Goal: Check status: Check status

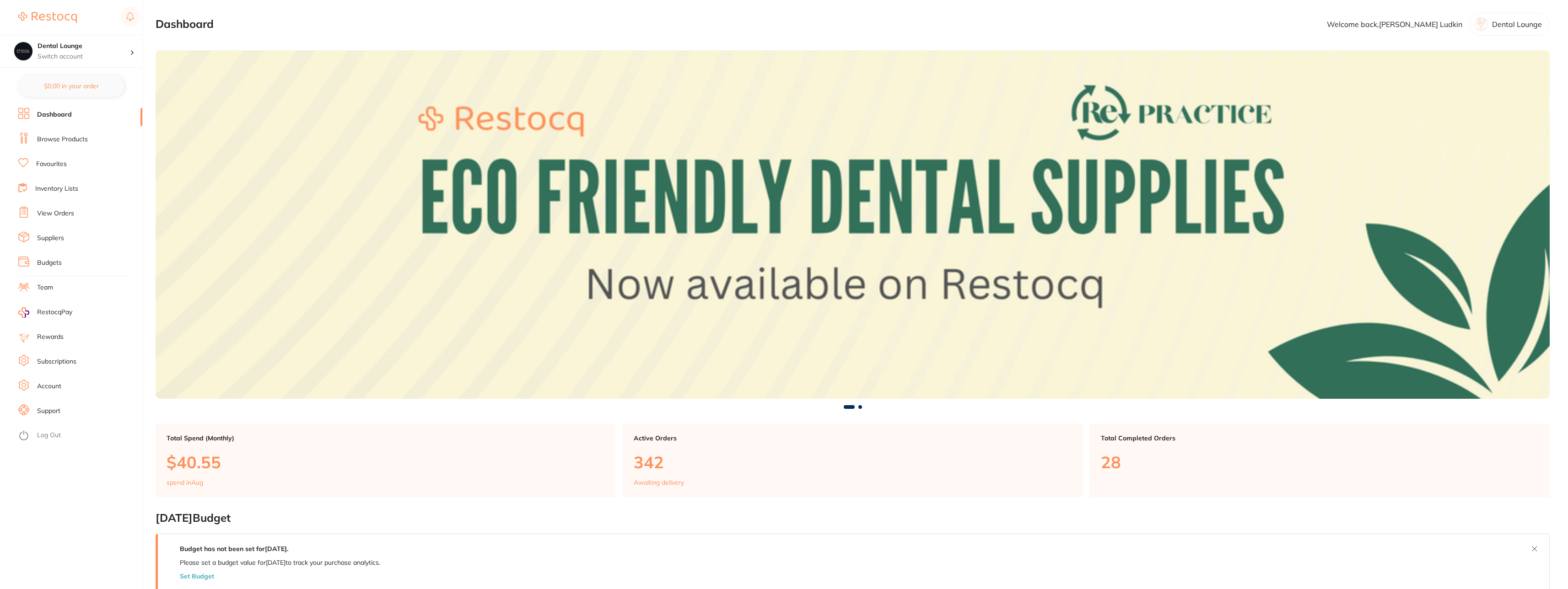
click at [40, 414] on link "Support" at bounding box center [49, 411] width 23 height 9
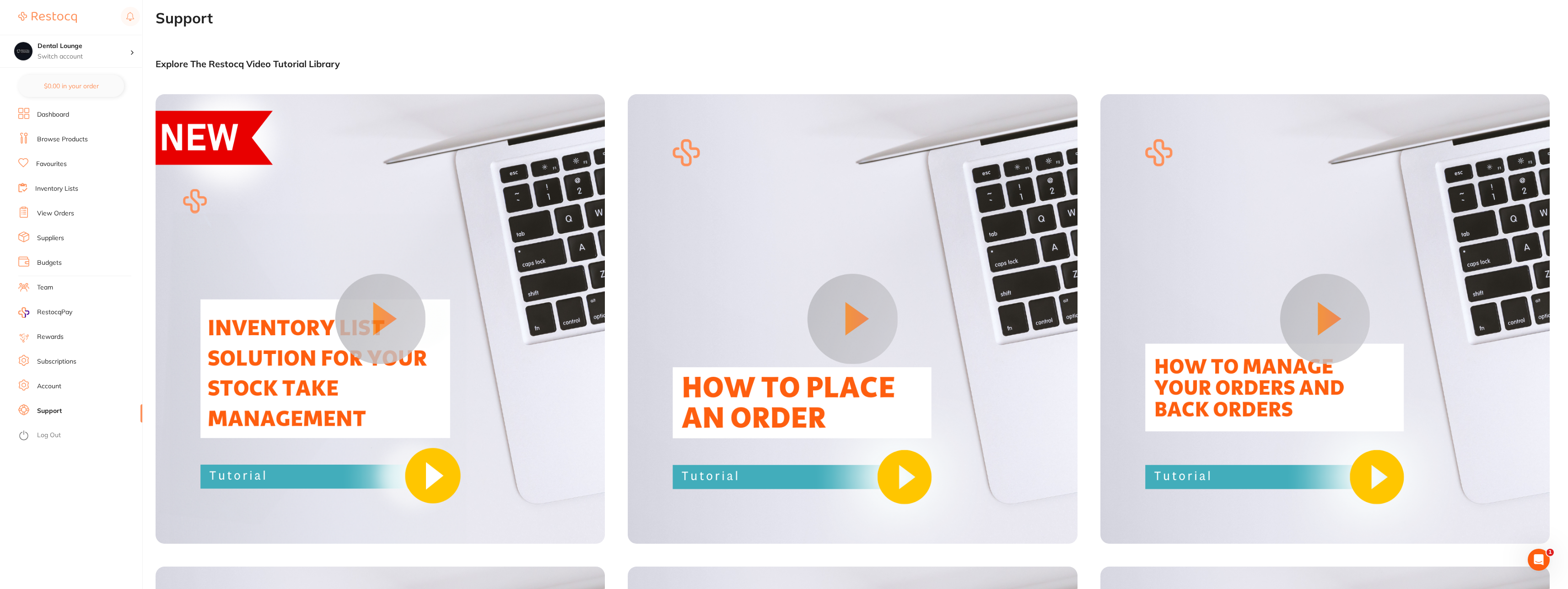
click at [52, 385] on link "Account" at bounding box center [49, 386] width 24 height 9
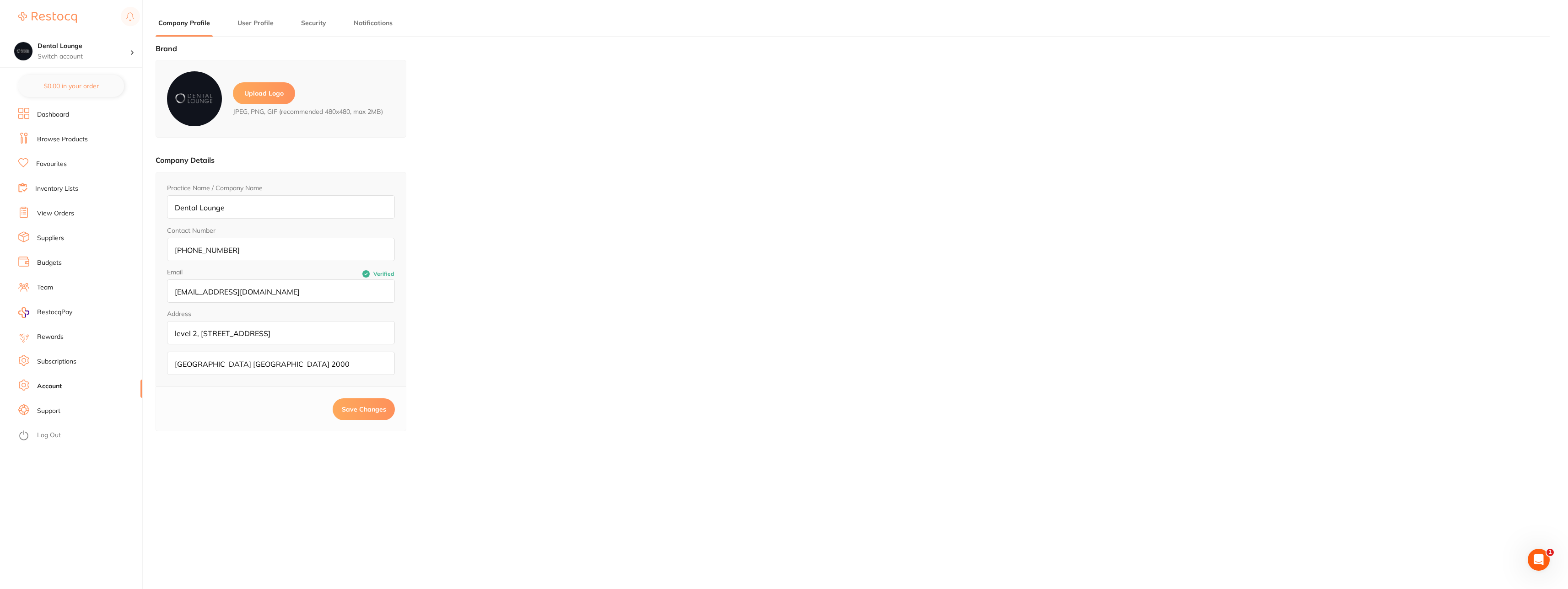
type input "[PERSON_NAME]"
type input "Ludkin"
type input "[PERSON_NAME][EMAIL_ADDRESS][DOMAIN_NAME]"
click at [61, 360] on link "Subscriptions" at bounding box center [57, 361] width 40 height 9
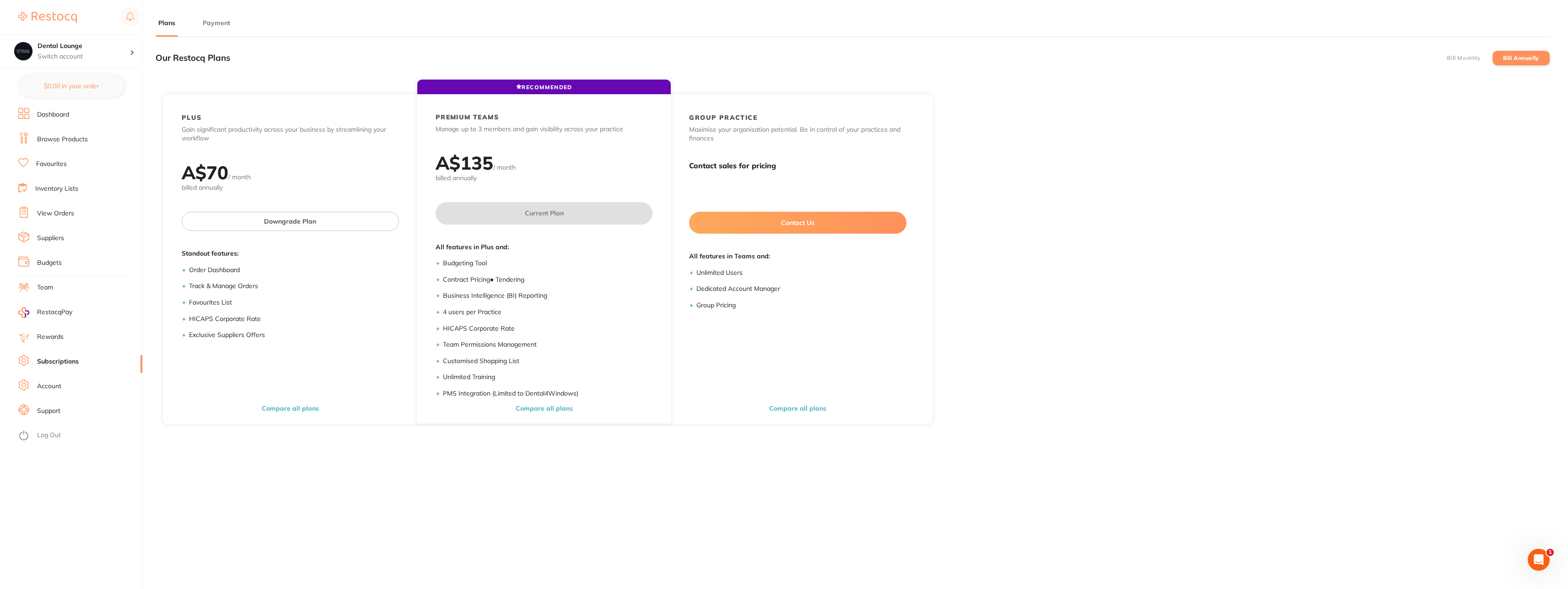
click at [66, 389] on li "Account" at bounding box center [80, 386] width 124 height 14
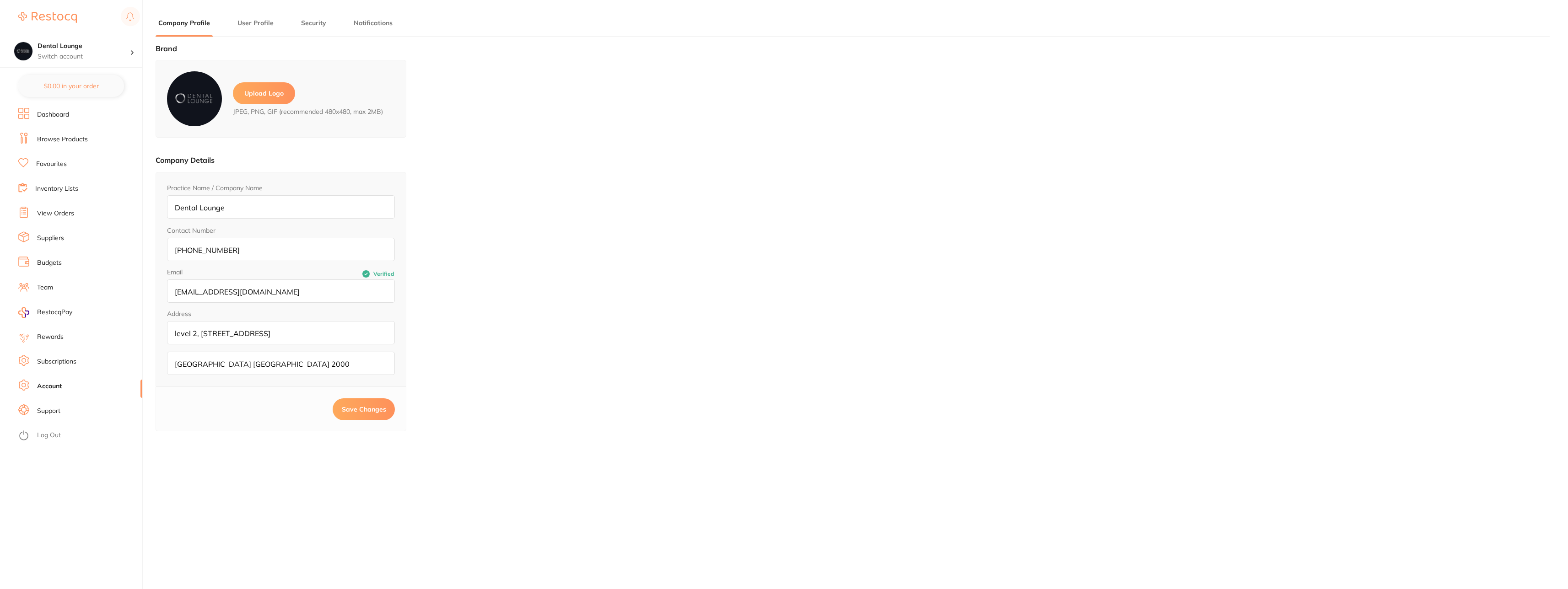
type input "[PERSON_NAME]"
type input "Ludkin"
type input "[PERSON_NAME][EMAIL_ADDRESS][DOMAIN_NAME]"
click at [49, 411] on link "Support" at bounding box center [49, 411] width 23 height 9
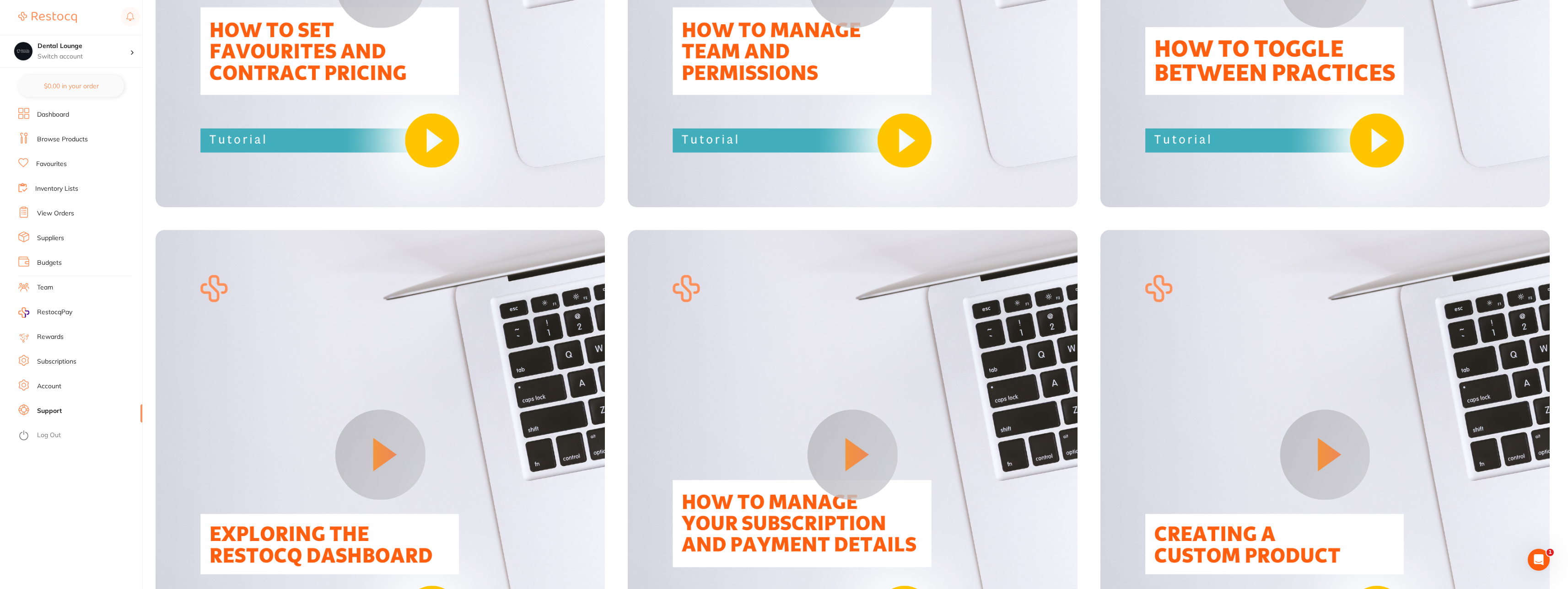
scroll to position [1499, 0]
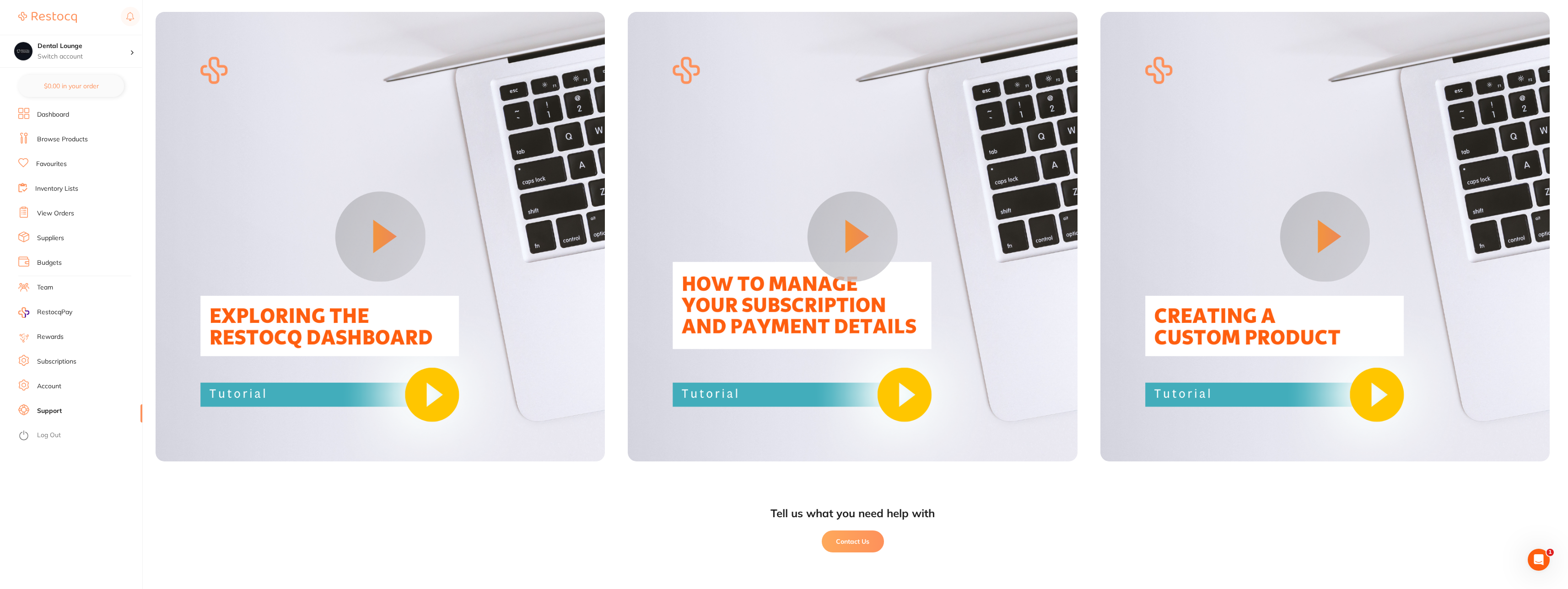
click at [845, 534] on button "Contact Us" at bounding box center [853, 542] width 62 height 22
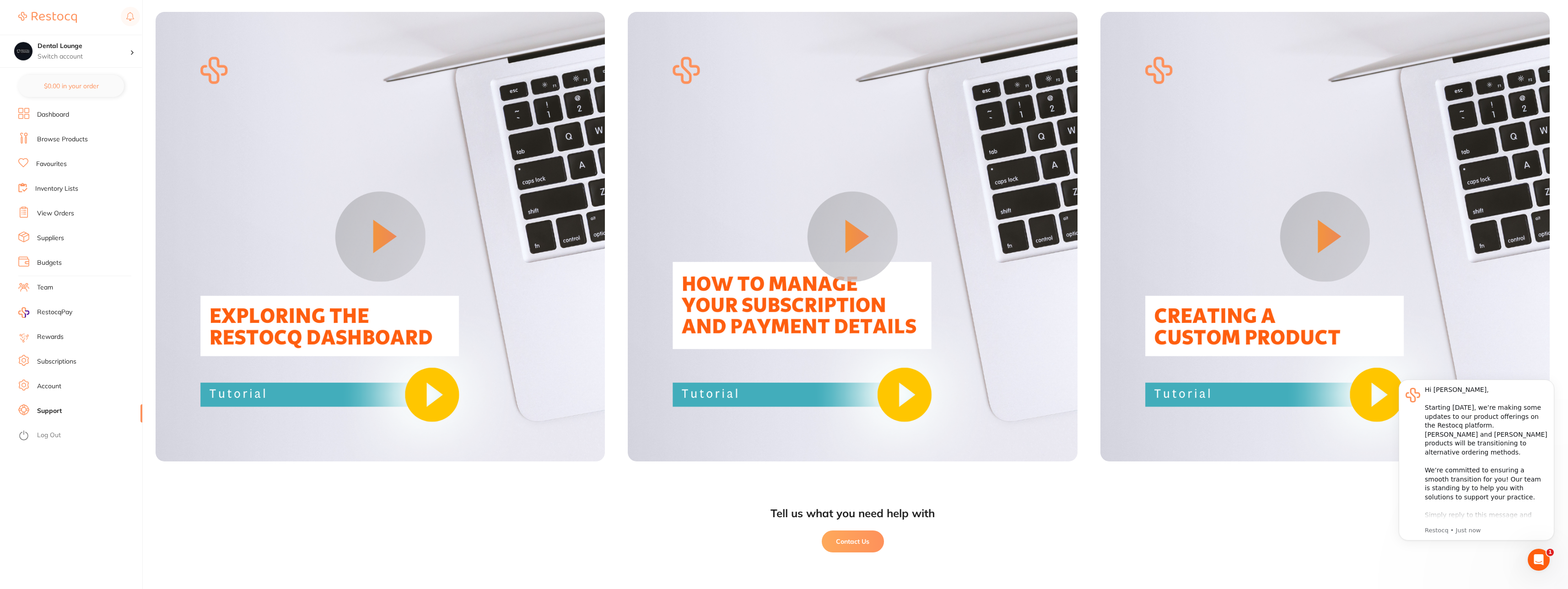
scroll to position [0, 0]
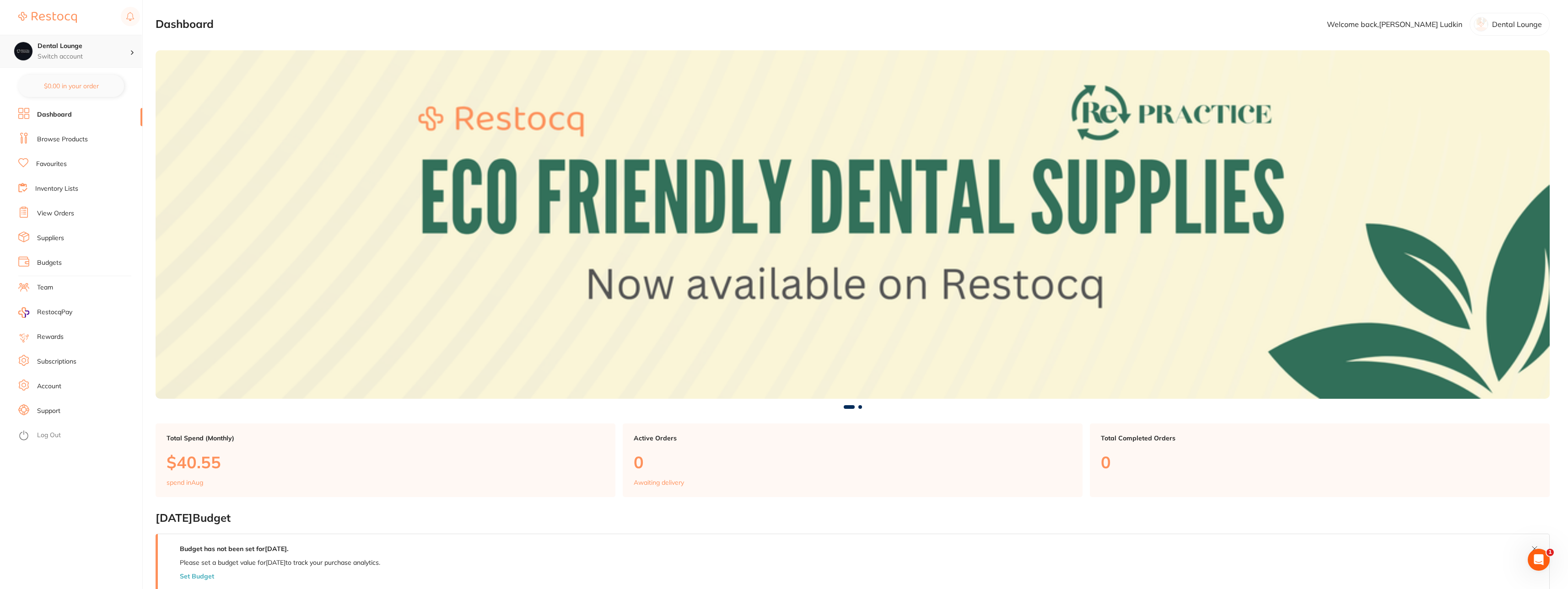
click at [93, 49] on h4 "Dental Lounge" at bounding box center [84, 46] width 93 height 9
click at [32, 51] on img at bounding box center [23, 51] width 18 height 18
click at [27, 52] on img at bounding box center [23, 51] width 18 height 18
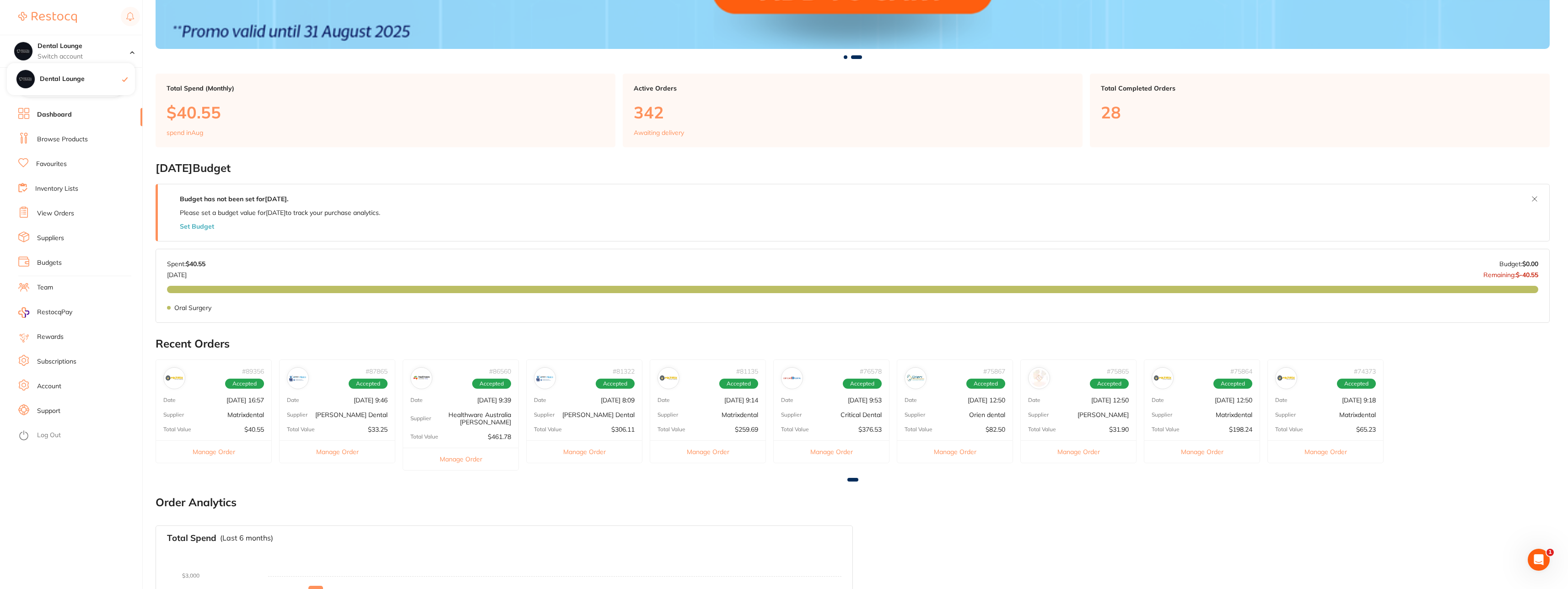
scroll to position [366, 0]
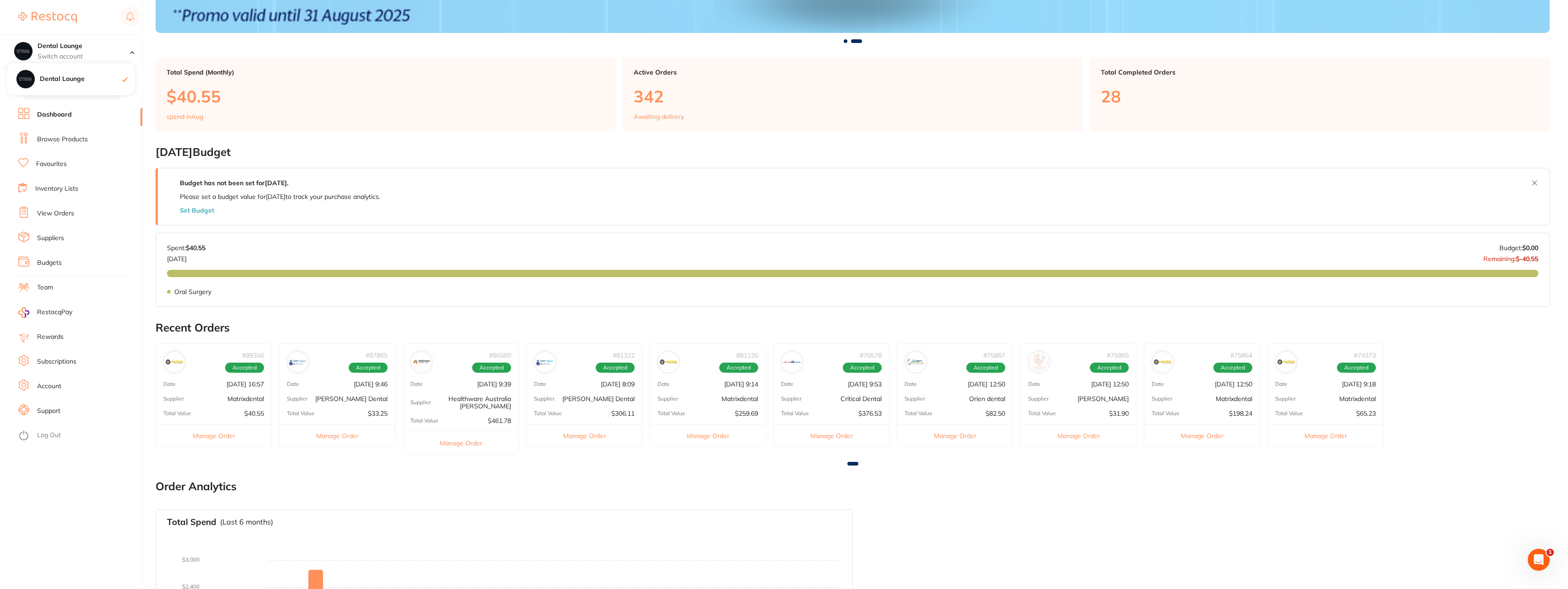
click at [295, 360] on img at bounding box center [298, 362] width 18 height 18
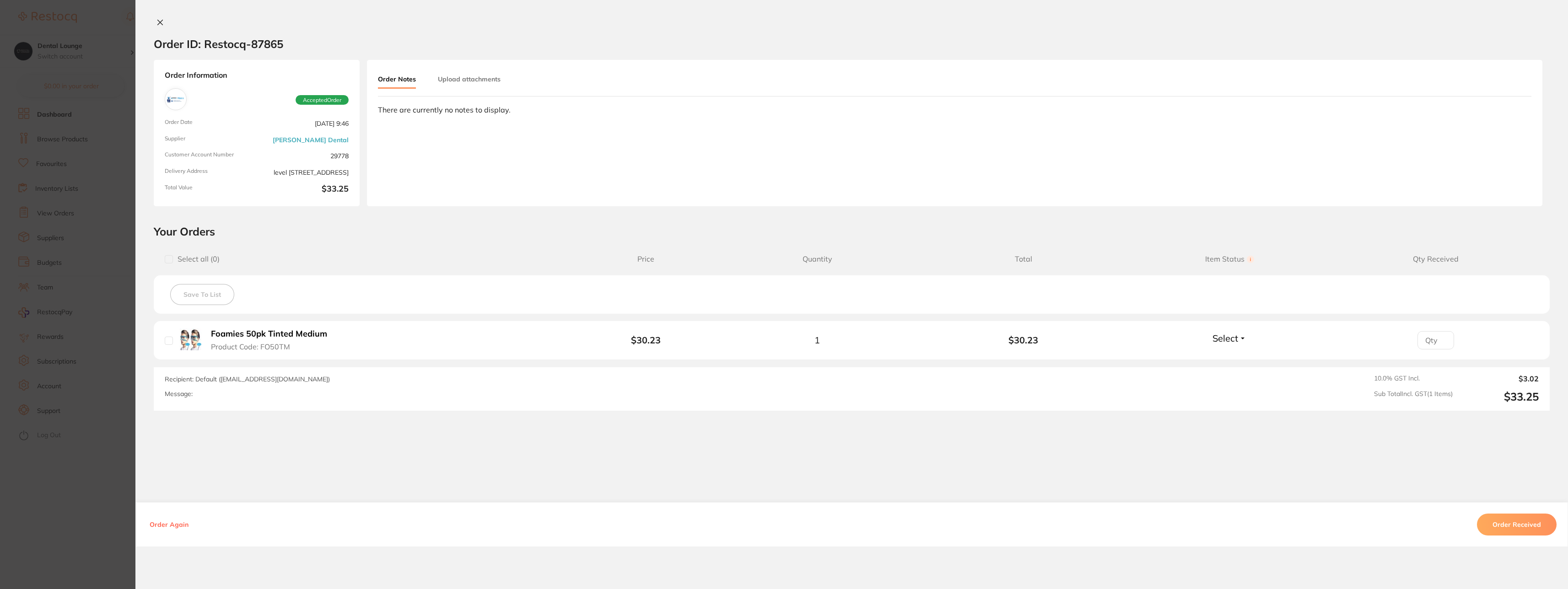
scroll to position [0, 0]
click at [159, 24] on icon at bounding box center [160, 23] width 5 height 5
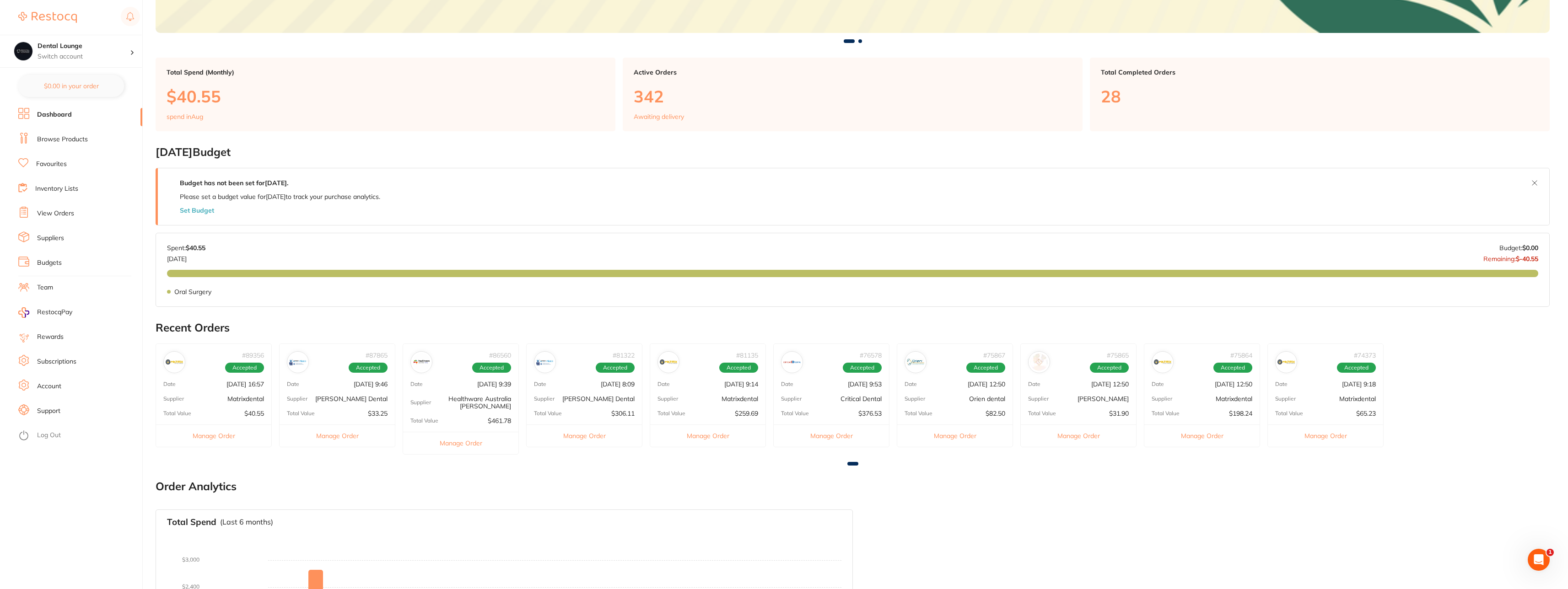
click at [61, 139] on link "Browse Products" at bounding box center [62, 139] width 51 height 9
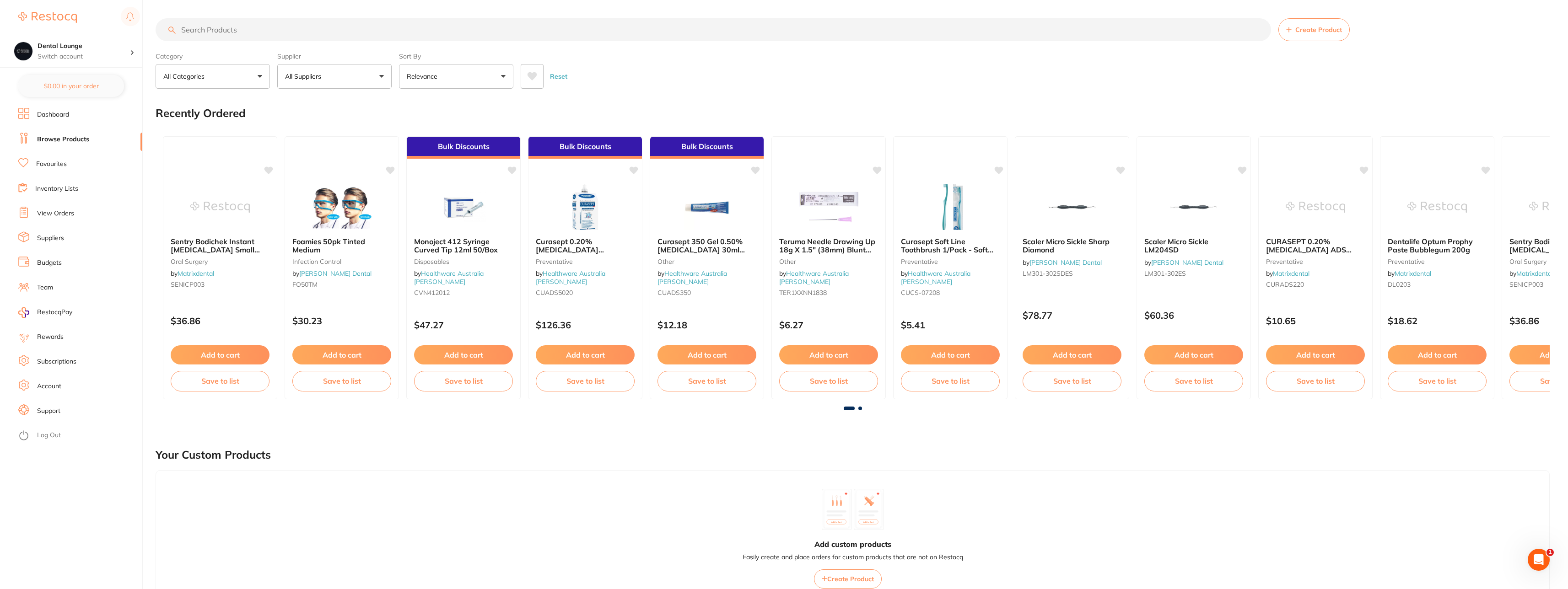
click at [58, 389] on link "Account" at bounding box center [49, 386] width 24 height 9
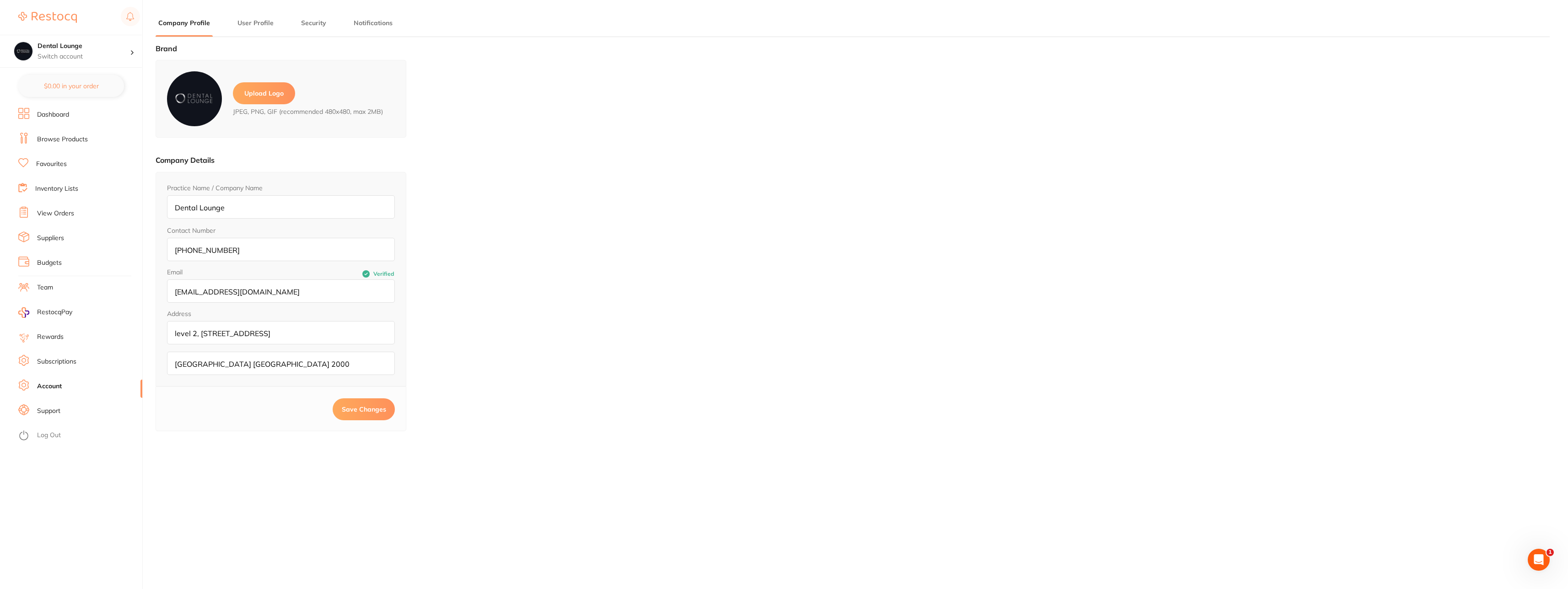
type input "[PERSON_NAME]"
type input "Ludkin"
type input "[PERSON_NAME][EMAIL_ADDRESS][DOMAIN_NAME]"
click at [255, 24] on button "User Profile" at bounding box center [256, 23] width 41 height 9
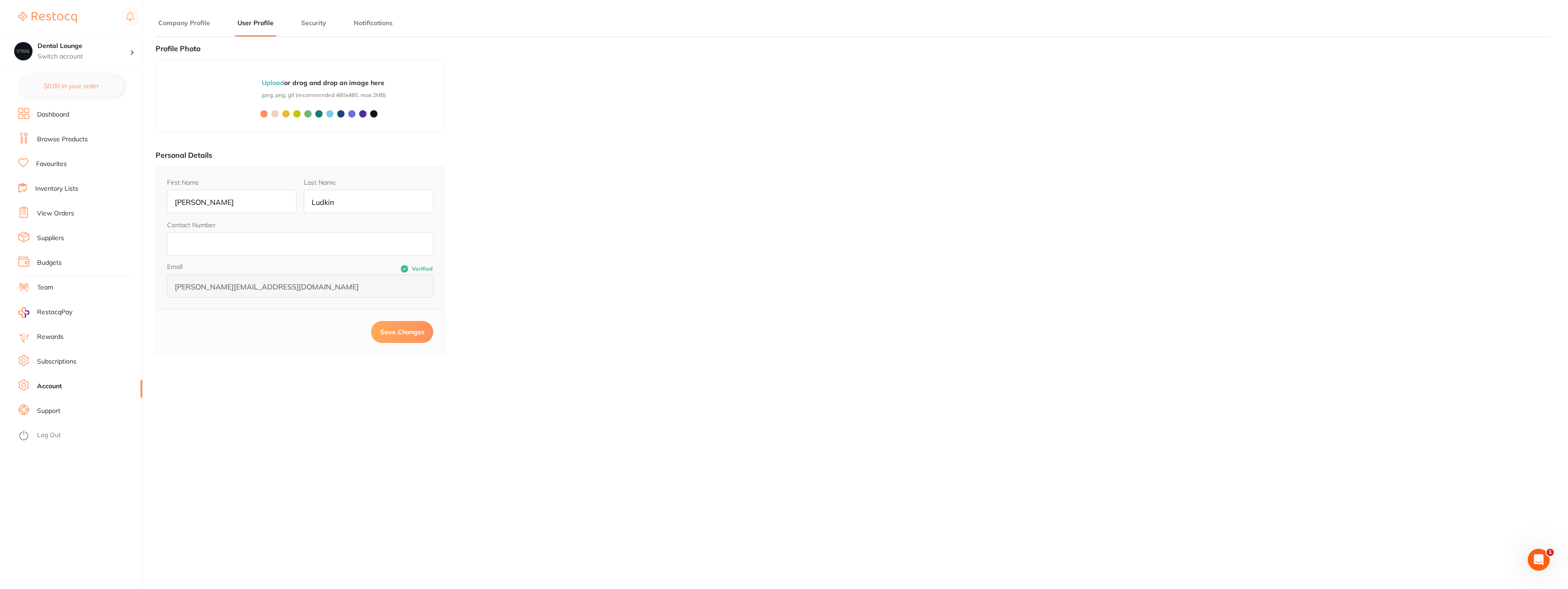
click at [191, 23] on button "Company Profile" at bounding box center [184, 23] width 57 height 9
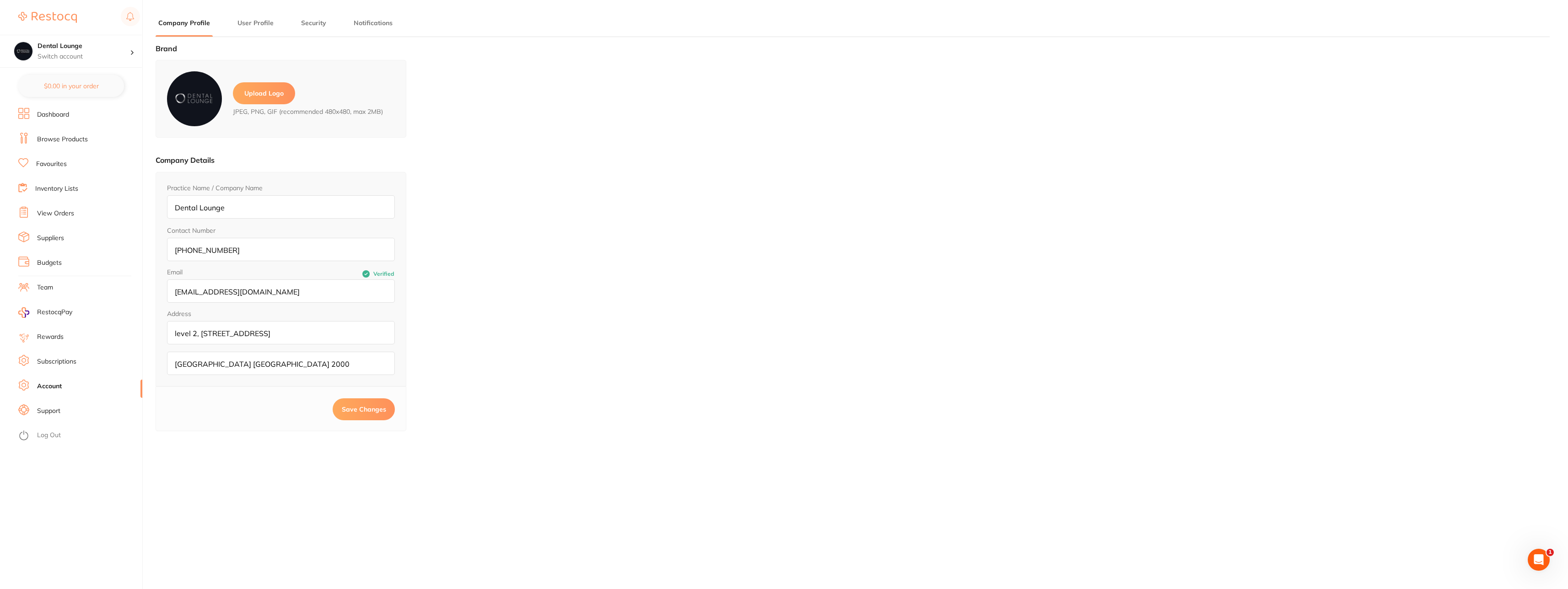
click at [248, 22] on button "User Profile" at bounding box center [256, 23] width 41 height 9
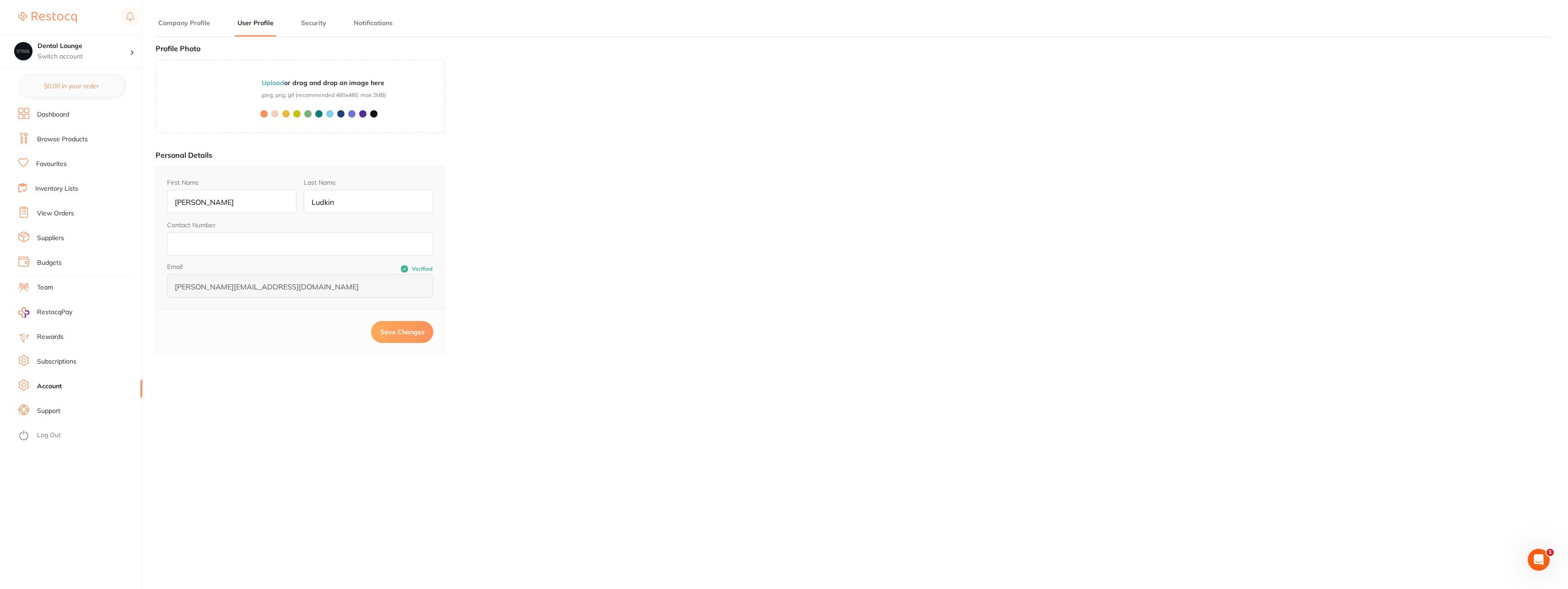
click at [319, 21] on button "Security" at bounding box center [313, 23] width 30 height 9
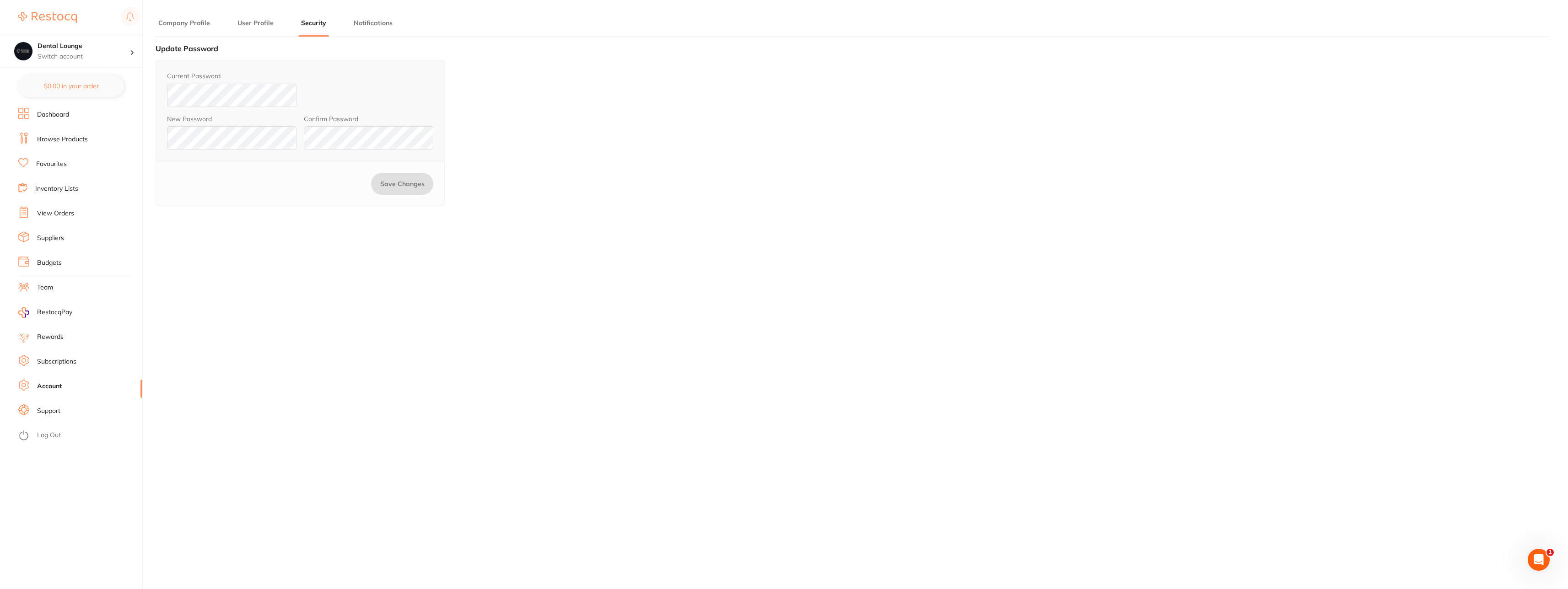
click at [362, 21] on button "Notifications" at bounding box center [373, 23] width 44 height 9
click at [308, 24] on button "Security" at bounding box center [313, 23] width 30 height 9
click at [265, 24] on button "User Profile" at bounding box center [256, 23] width 41 height 9
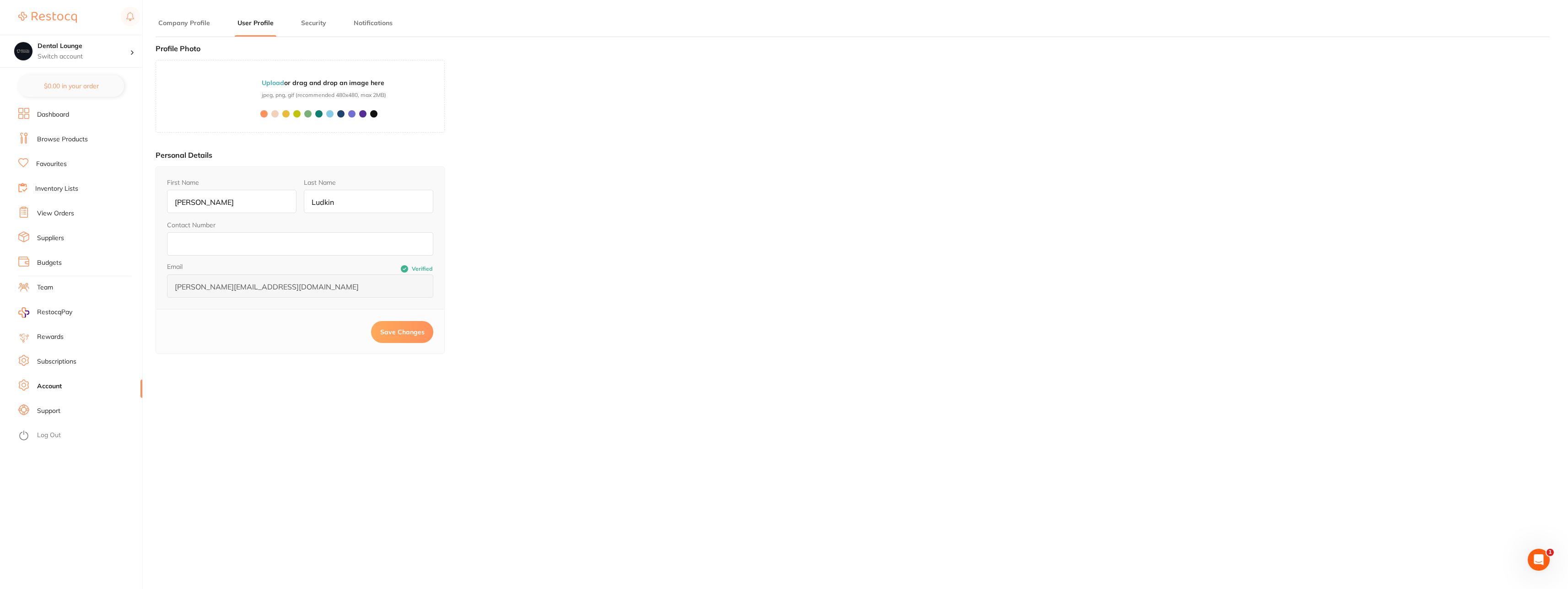
click at [191, 24] on button "Company Profile" at bounding box center [184, 23] width 57 height 9
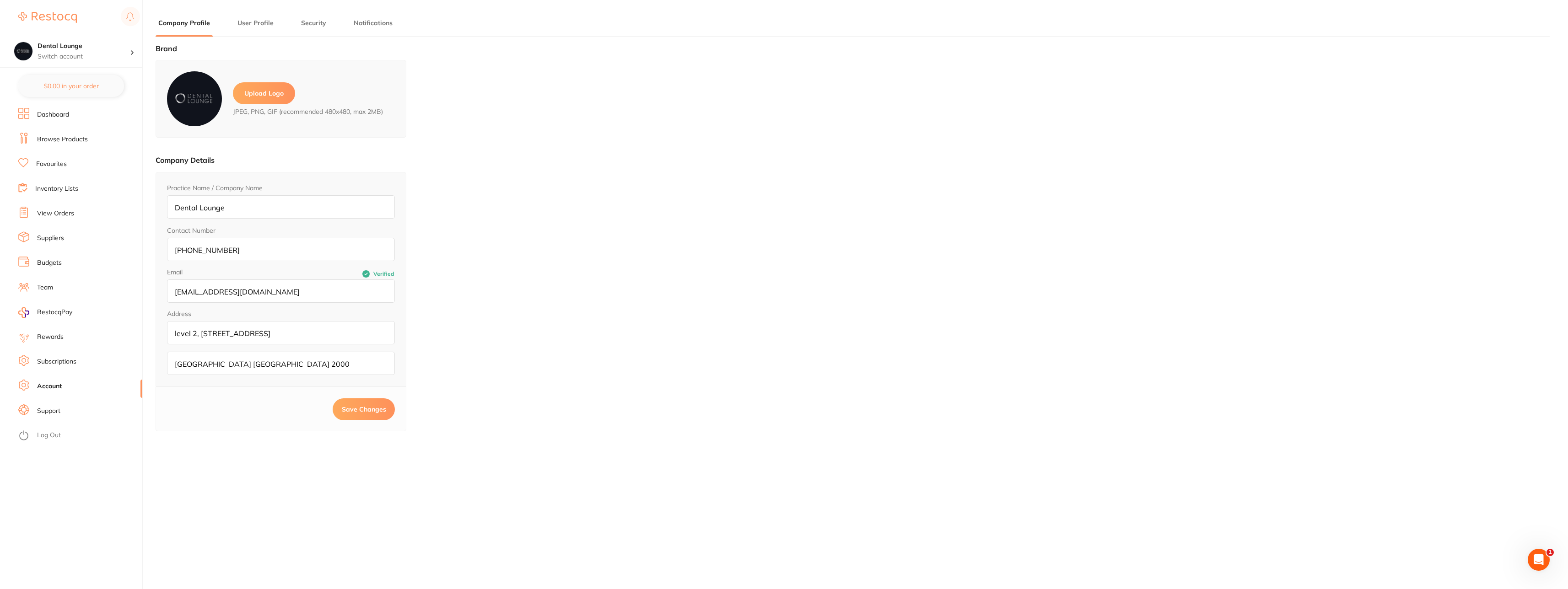
click at [63, 114] on link "Dashboard" at bounding box center [53, 114] width 32 height 9
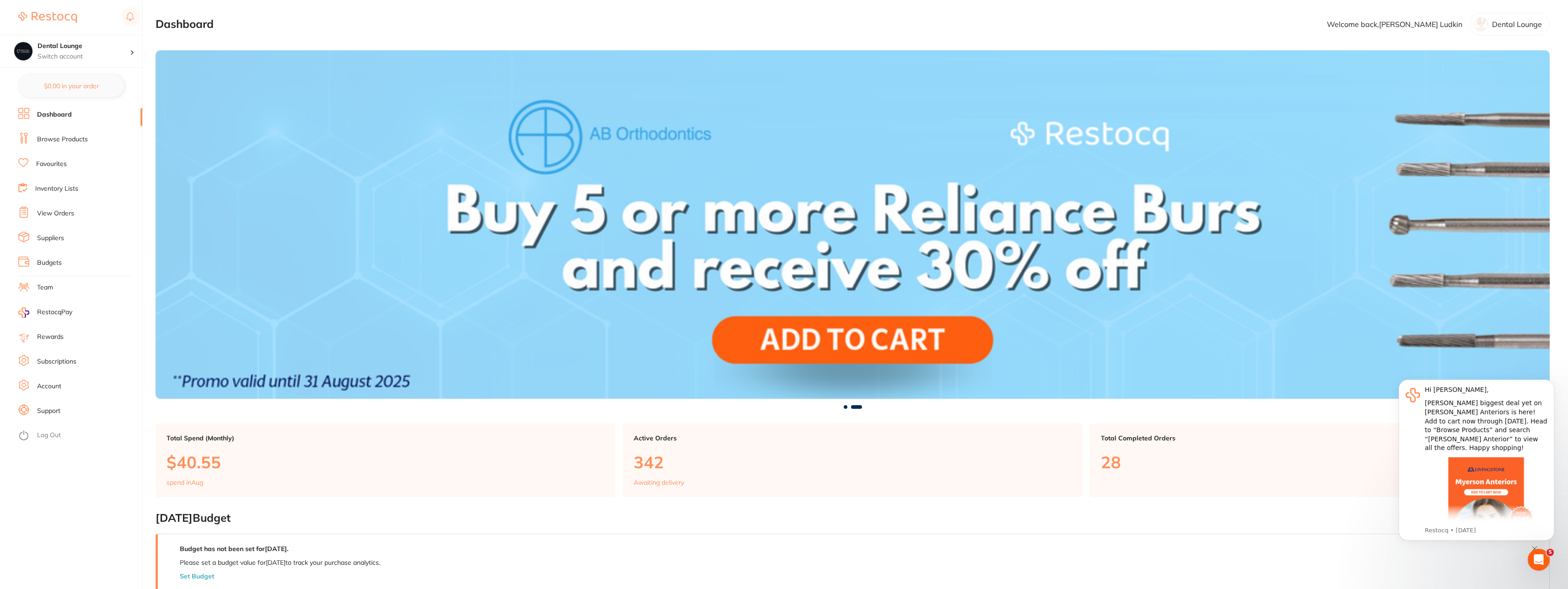
click at [51, 387] on link "Account" at bounding box center [49, 386] width 24 height 9
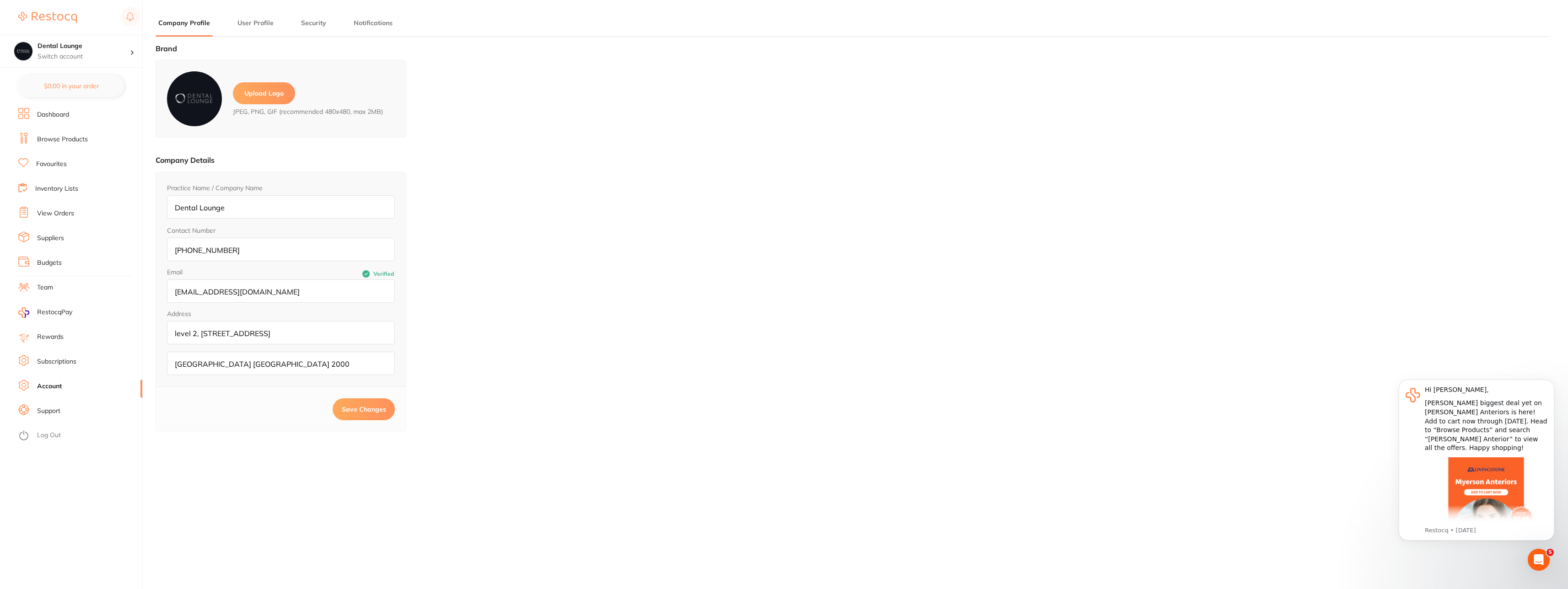
type input "[PERSON_NAME]"
type input "Ludkin"
type input "[PERSON_NAME][EMAIL_ADDRESS][DOMAIN_NAME]"
click at [54, 215] on link "View Orders" at bounding box center [55, 214] width 37 height 9
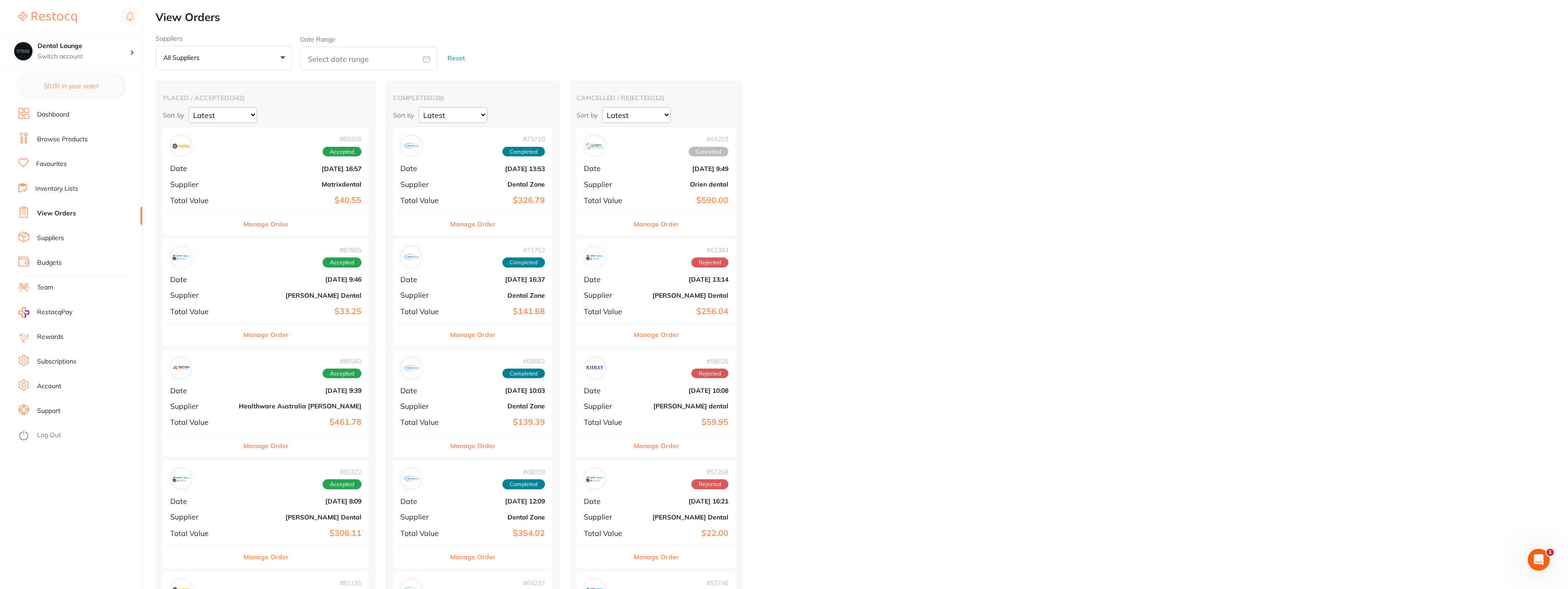
click at [224, 287] on div "# 87865 Accepted Date Jul 29 2025, 9:46 Supplier Erskine Dental Total Value $33…" at bounding box center [266, 281] width 206 height 85
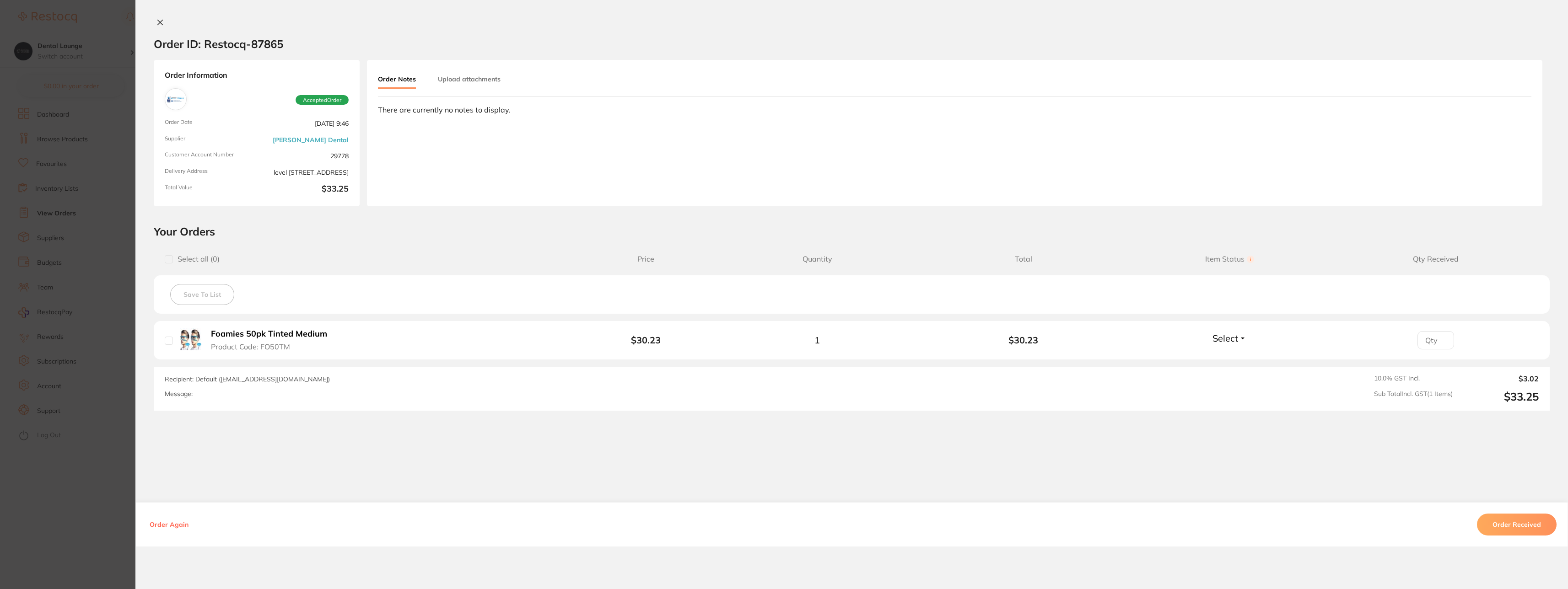
click at [154, 16] on div "Order ID: Restocq- 87865 Order Information Accepted Order Order Date Jul 29 202…" at bounding box center [852, 294] width 1433 height 589
click at [161, 21] on button at bounding box center [160, 23] width 13 height 10
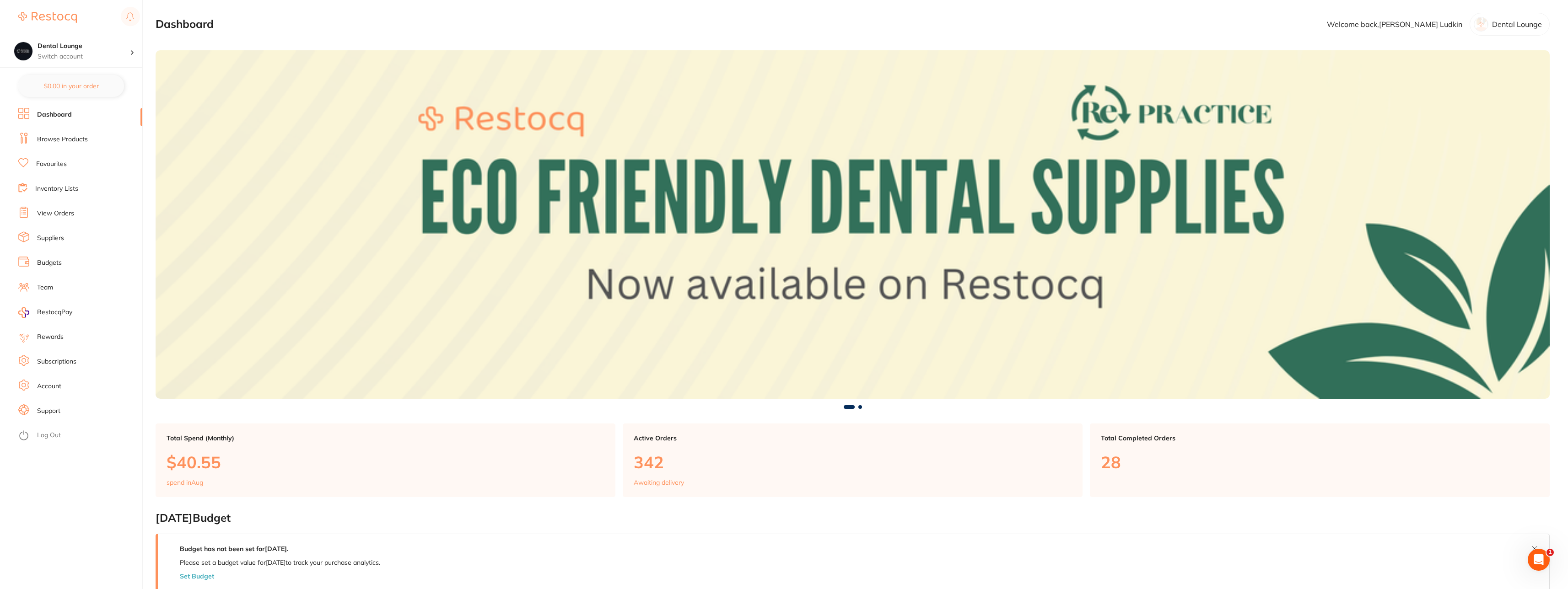
click at [60, 387] on link "Account" at bounding box center [49, 386] width 24 height 9
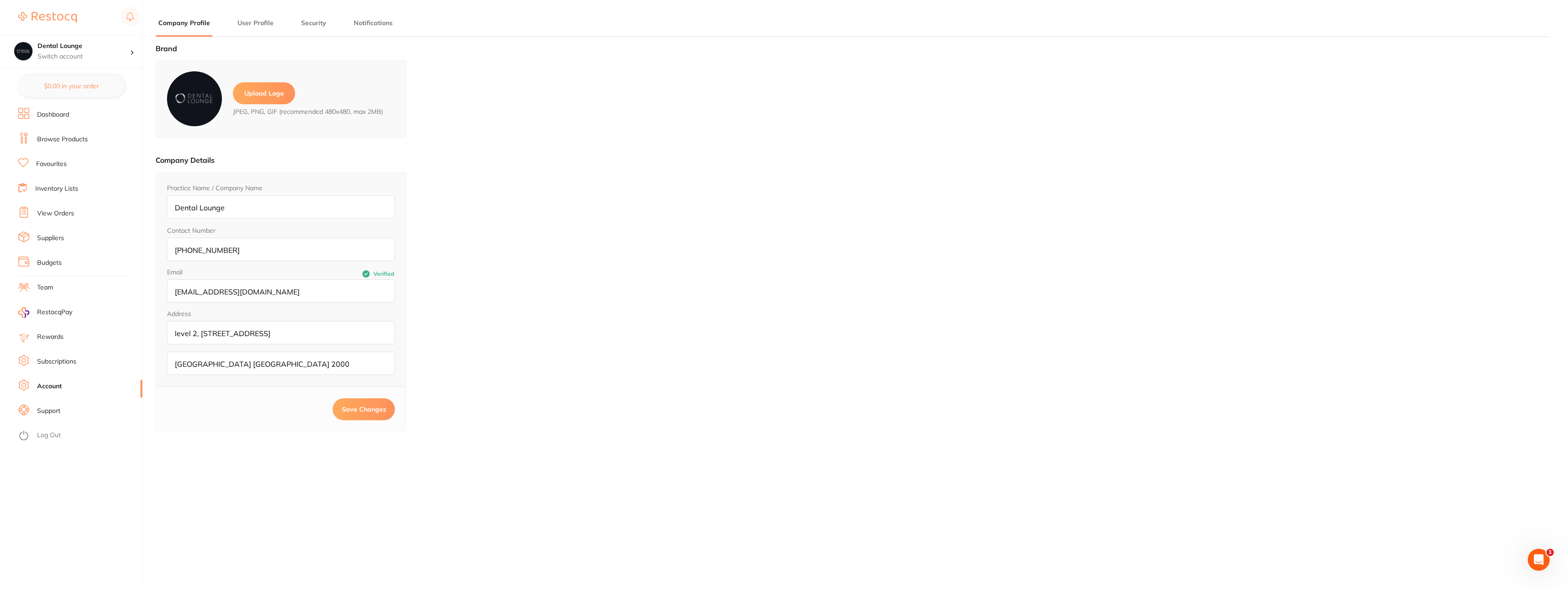
type input "[PERSON_NAME]"
type input "Ludkin"
type input "[PERSON_NAME][EMAIL_ADDRESS][DOMAIN_NAME]"
